Goal: Book appointment/travel/reservation

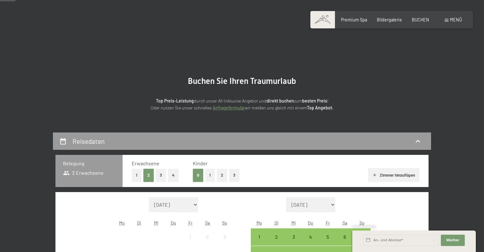
scroll to position [66, 0]
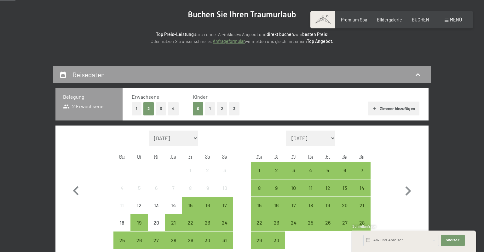
click at [222, 110] on button "2" at bounding box center [222, 108] width 10 height 13
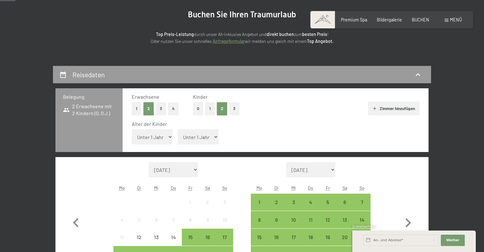
click at [132, 129] on select "Unter 1 Jahr 1 Jahr 2 Jahre 3 Jahre 4 Jahre 5 Jahre 6 Jahre 7 Jahre 8 Jahre 9 J…" at bounding box center [152, 136] width 41 height 15
select select "13"
click option "13 Jahre" at bounding box center [0, 0] width 0 height 0
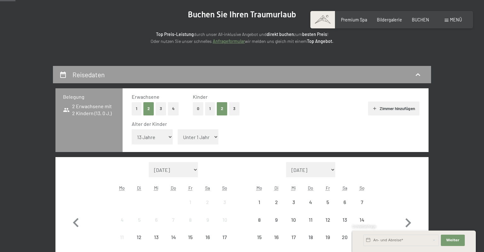
click at [178, 129] on select "Unter 1 Jahr 1 Jahr 2 Jahre 3 Jahre 4 Jahre 5 Jahre 6 Jahre 7 Jahre 8 Jahre 9 J…" at bounding box center [198, 136] width 41 height 15
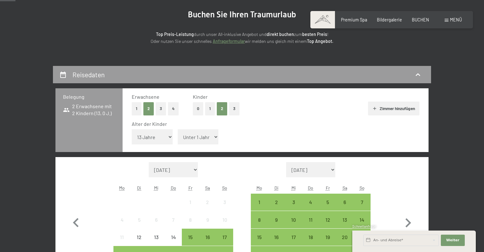
select select "15"
click option "15 Jahre" at bounding box center [0, 0] width 0 height 0
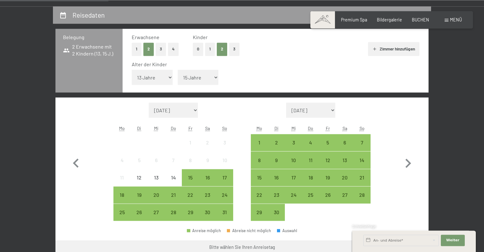
scroll to position [166, 0]
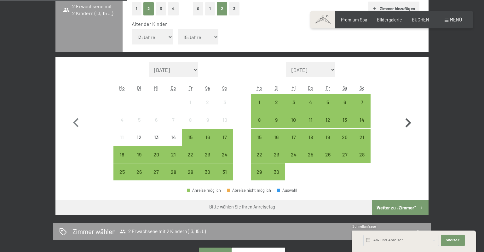
click at [407, 120] on icon "button" at bounding box center [408, 122] width 6 height 9
select select "[DATE]"
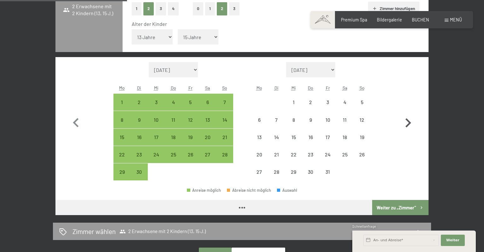
click at [407, 120] on icon "button" at bounding box center [408, 122] width 6 height 9
select select "[DATE]"
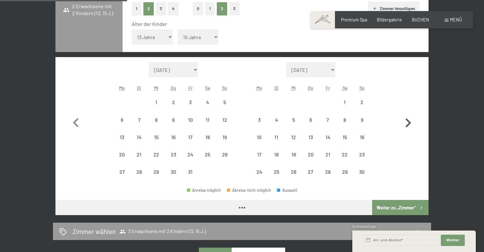
select select "[DATE]"
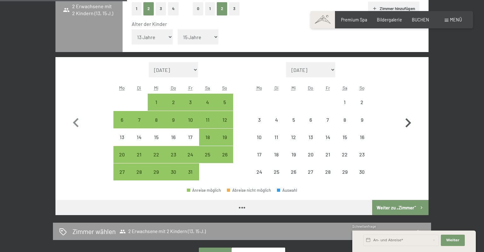
click at [407, 120] on icon "button" at bounding box center [408, 122] width 6 height 9
select select "[DATE]"
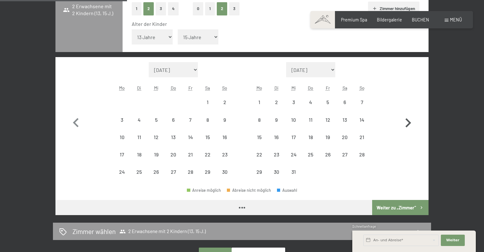
click at [407, 120] on icon "button" at bounding box center [408, 122] width 6 height 9
select select "[DATE]"
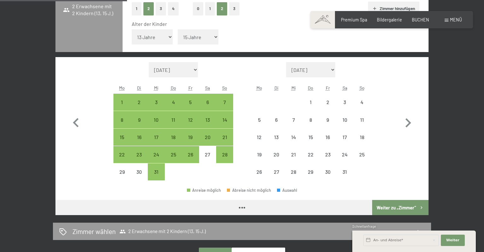
select select "[DATE]"
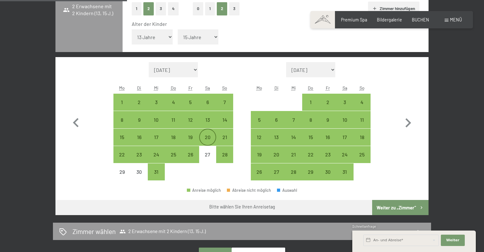
click at [209, 136] on div "20" at bounding box center [208, 143] width 16 height 16
select select "[DATE]"
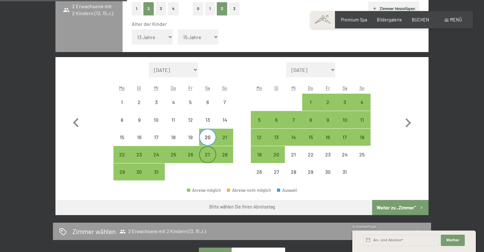
click at [209, 157] on div "27" at bounding box center [208, 160] width 16 height 16
select select "[DATE]"
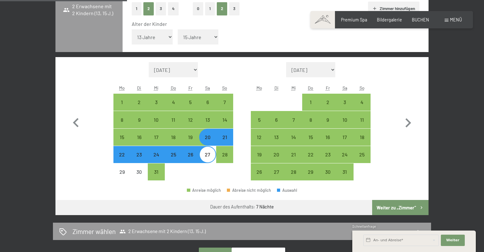
click at [397, 203] on button "Weiter zu „Zimmer“" at bounding box center [400, 207] width 56 height 15
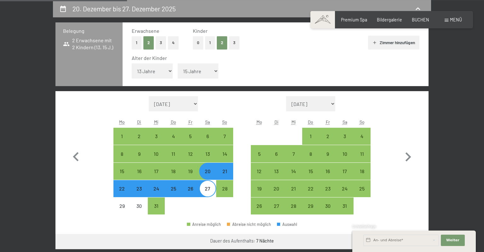
select select "[DATE]"
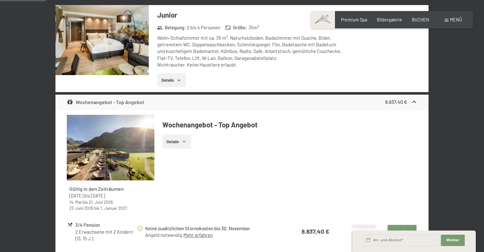
scroll to position [32, 0]
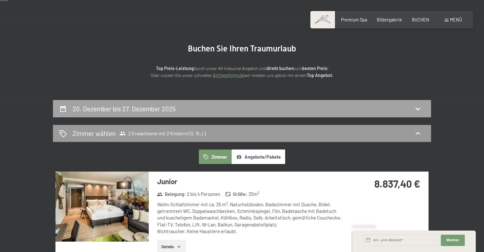
click at [134, 109] on h2 "20. Dezember bis 27. Dezember 2025" at bounding box center [123, 109] width 103 height 8
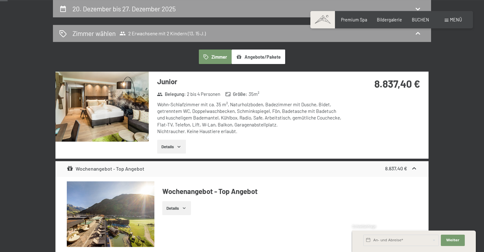
select select "13"
select select "15"
select select "[DATE]"
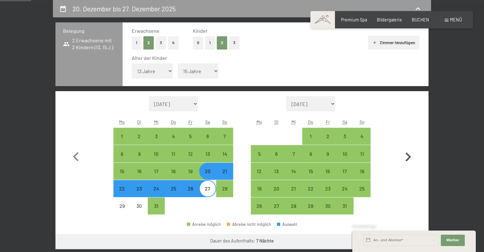
click at [408, 157] on icon "button" at bounding box center [408, 157] width 18 height 18
select select "[DATE]"
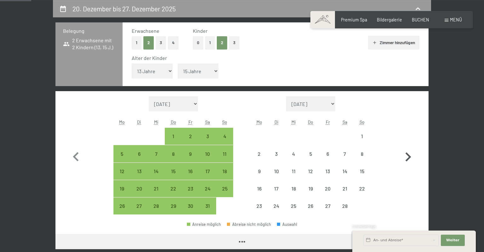
click at [408, 157] on icon "button" at bounding box center [408, 157] width 18 height 18
select select "[DATE]"
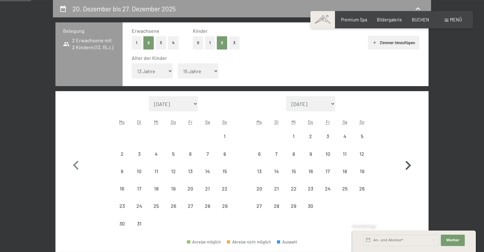
click at [408, 157] on icon "button" at bounding box center [408, 165] width 18 height 18
select select "[DATE]"
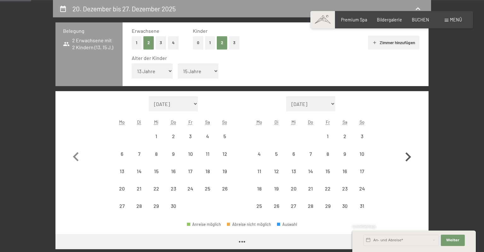
select select "[DATE]"
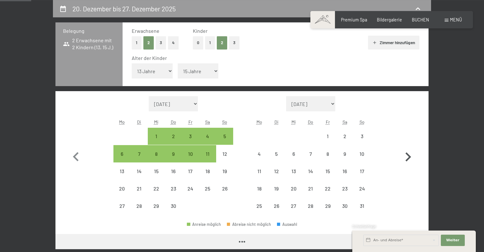
click at [408, 157] on icon "button" at bounding box center [408, 157] width 18 height 18
select select "[DATE]"
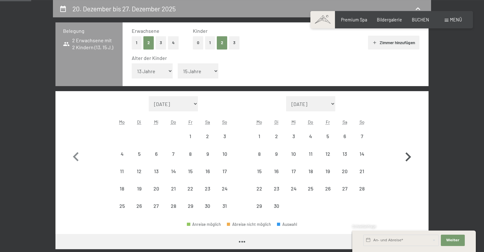
select select "[DATE]"
click at [408, 157] on icon "button" at bounding box center [408, 157] width 18 height 18
select select "[DATE]"
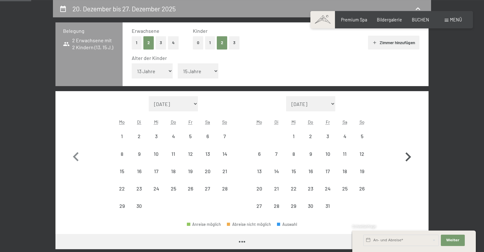
select select "[DATE]"
click at [152, 134] on div "3" at bounding box center [156, 136] width 16 height 16
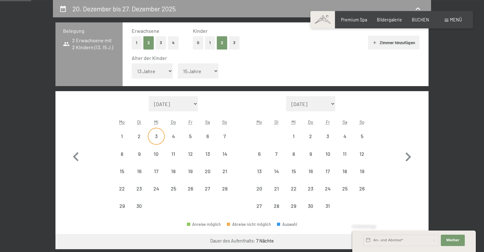
select select "[DATE]"
click at [224, 137] on div "7" at bounding box center [225, 142] width 16 height 16
select select "[DATE]"
